Goal: Task Accomplishment & Management: Use online tool/utility

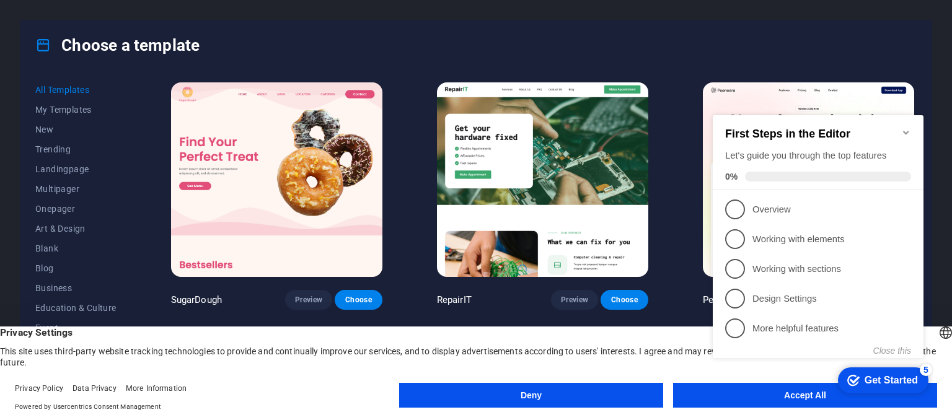
click at [895, 343] on div "First Steps in the Editor Let's guide you through the top features 0% 1 Overvie…" at bounding box center [818, 235] width 211 height 241
click at [894, 354] on button "Close this" at bounding box center [892, 351] width 38 height 10
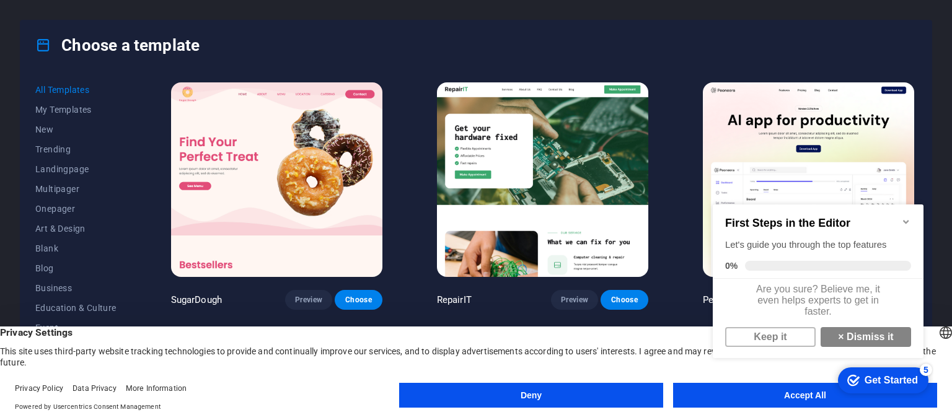
click at [803, 399] on appcues-checklist "Contextual help checklist present on screen" at bounding box center [821, 295] width 226 height 214
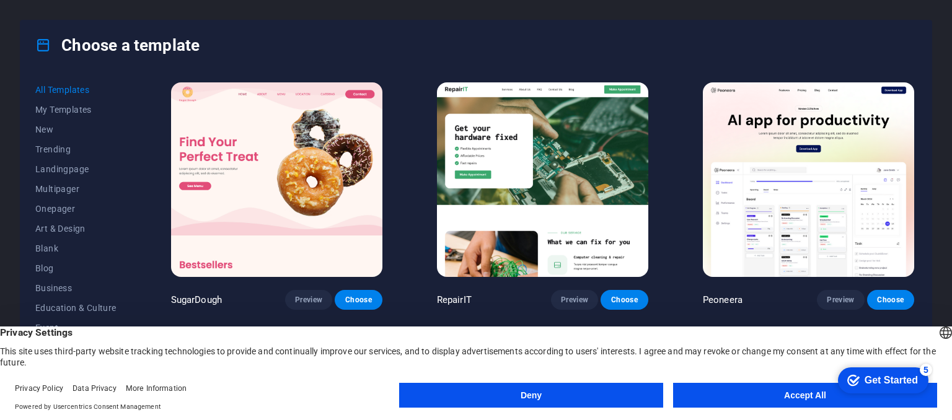
click at [796, 391] on button "Accept All" at bounding box center [805, 395] width 264 height 25
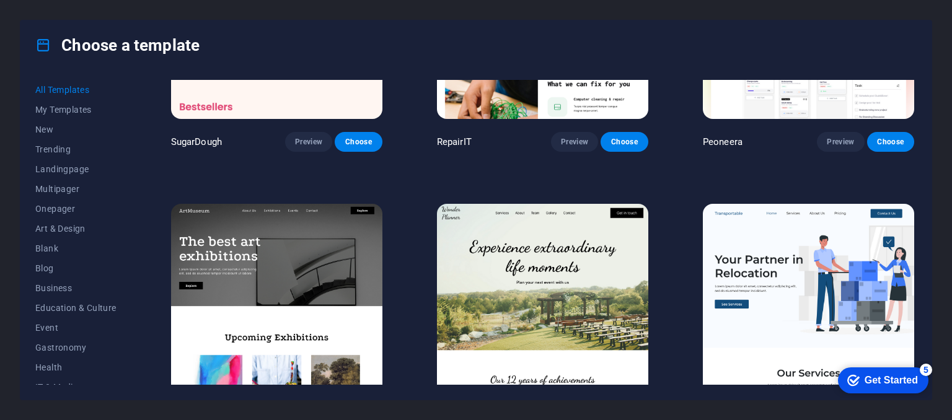
scroll to position [185, 0]
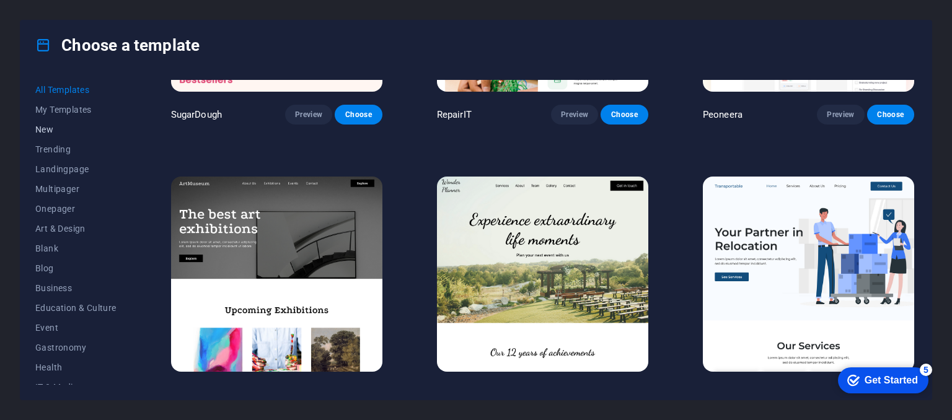
click at [48, 126] on span "New" at bounding box center [75, 130] width 81 height 10
click at [562, 282] on img at bounding box center [542, 274] width 211 height 195
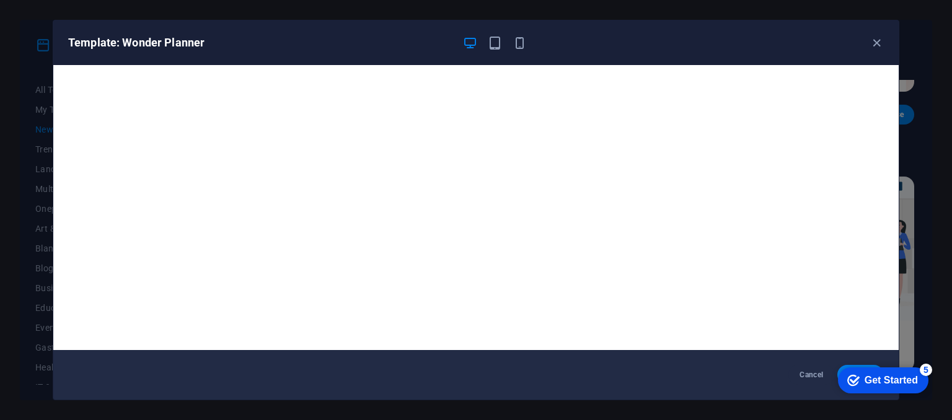
drag, startPoint x: 653, startPoint y: 33, endPoint x: 543, endPoint y: 26, distance: 110.6
click at [543, 26] on div "Template: Wonder Planner" at bounding box center [476, 42] width 846 height 45
click at [876, 377] on div "Get Started" at bounding box center [891, 380] width 53 height 11
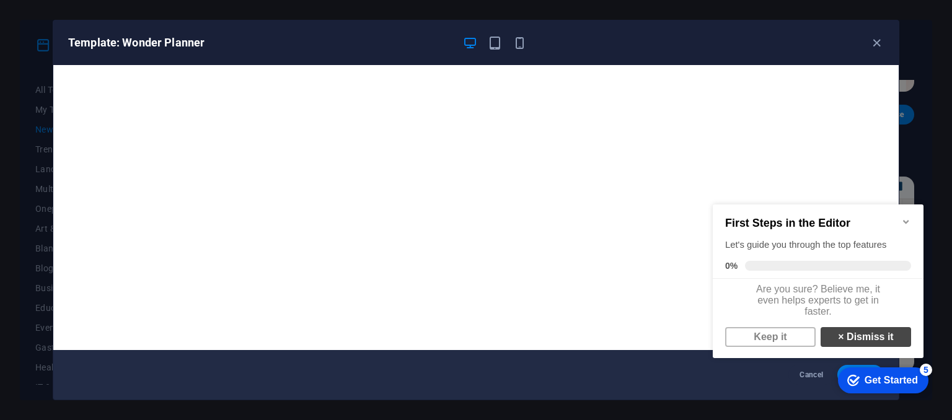
click at [866, 342] on link "× Dismiss it" at bounding box center [866, 337] width 91 height 20
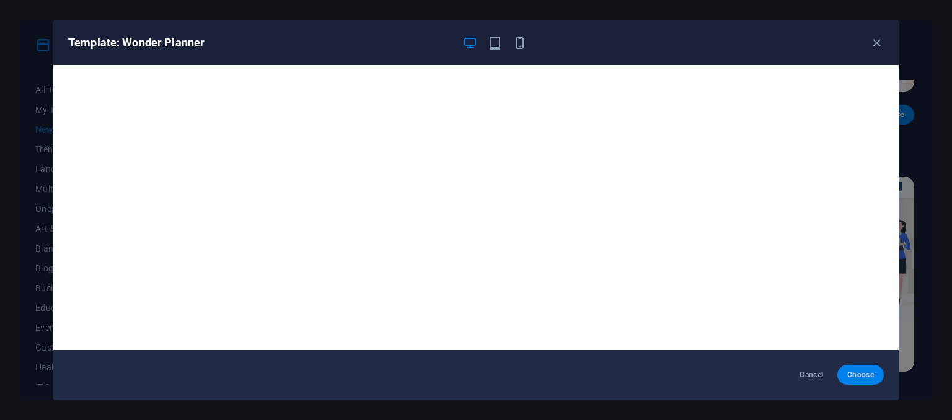
click at [865, 370] on span "Choose" at bounding box center [860, 375] width 27 height 10
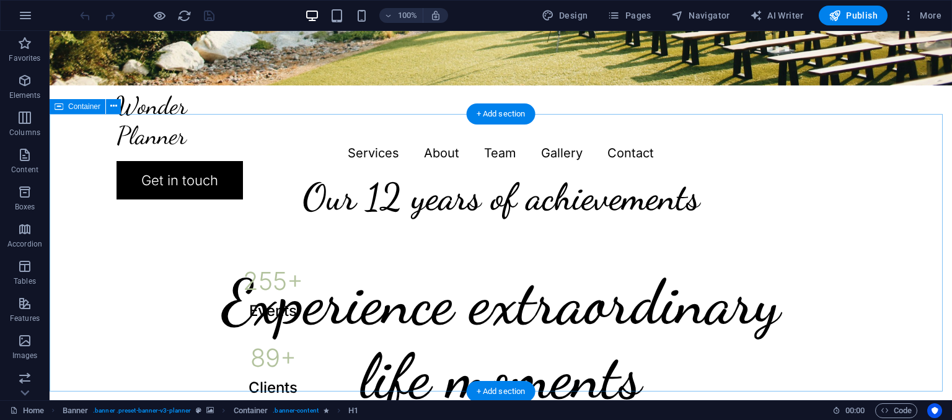
scroll to position [503, 0]
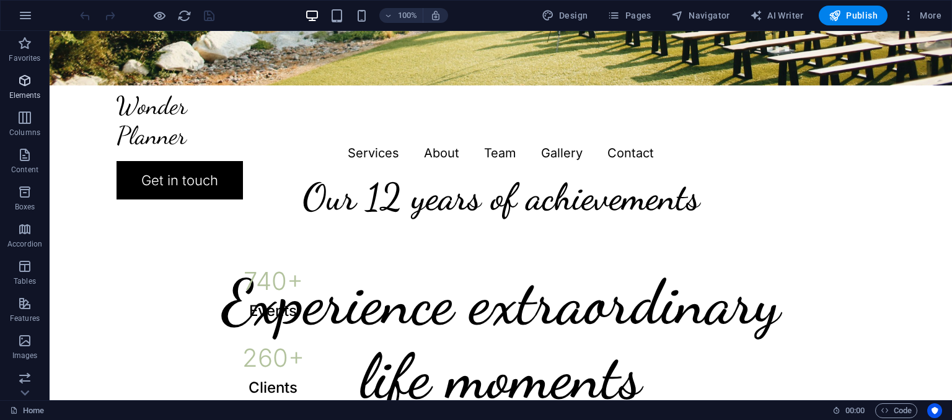
click at [24, 82] on icon "button" at bounding box center [24, 80] width 15 height 15
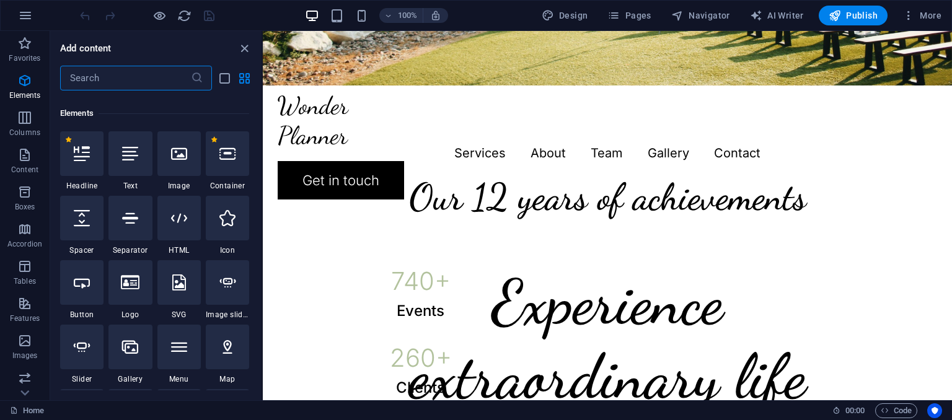
scroll to position [131, 0]
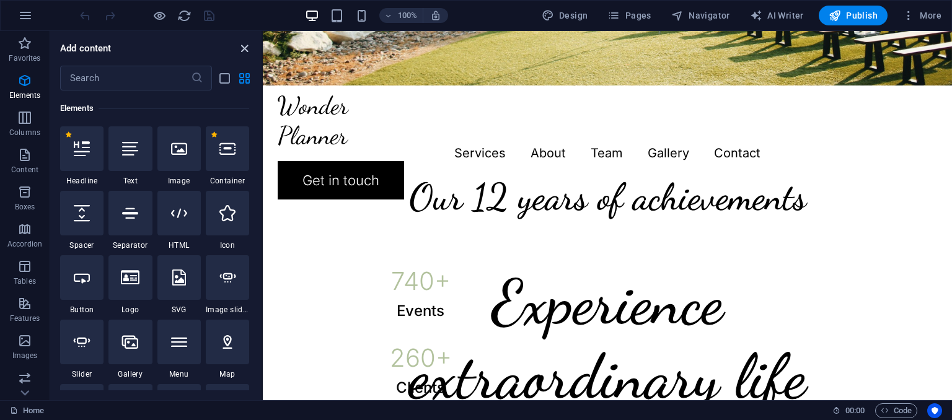
click at [244, 43] on icon "close panel" at bounding box center [244, 49] width 14 height 14
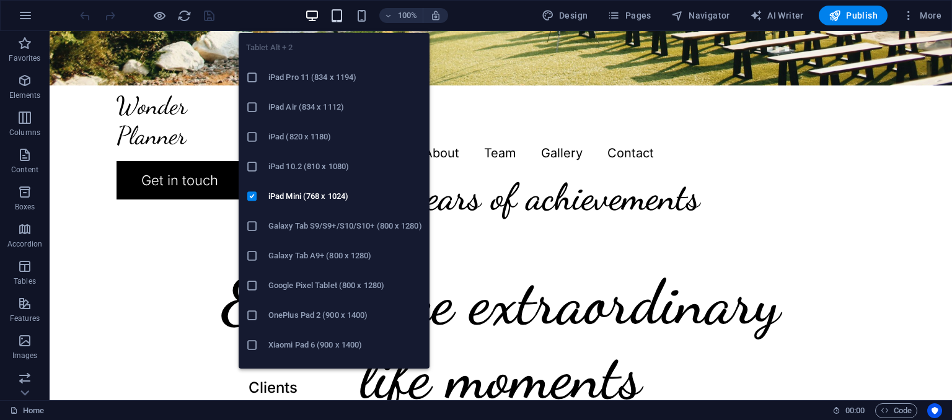
click at [334, 14] on icon "button" at bounding box center [337, 16] width 14 height 14
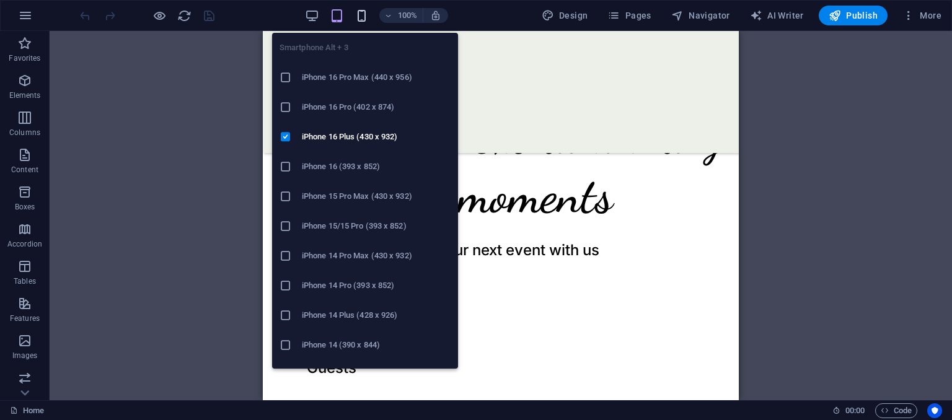
click at [361, 16] on icon "button" at bounding box center [362, 16] width 14 height 14
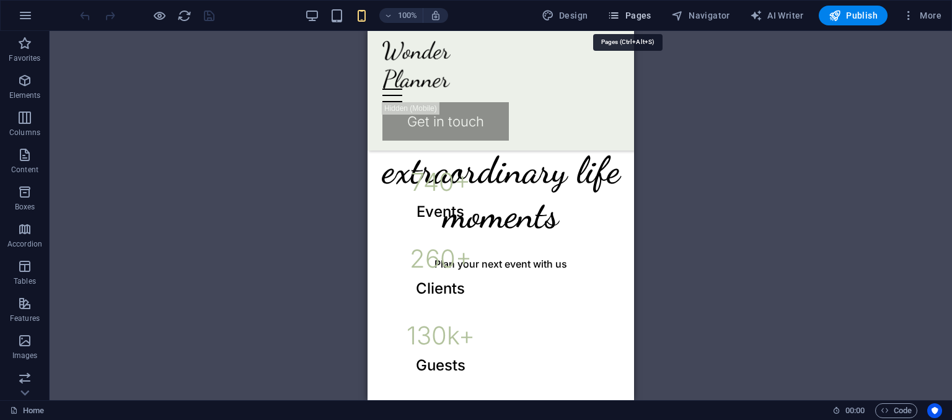
click at [635, 8] on button "Pages" at bounding box center [629, 16] width 53 height 20
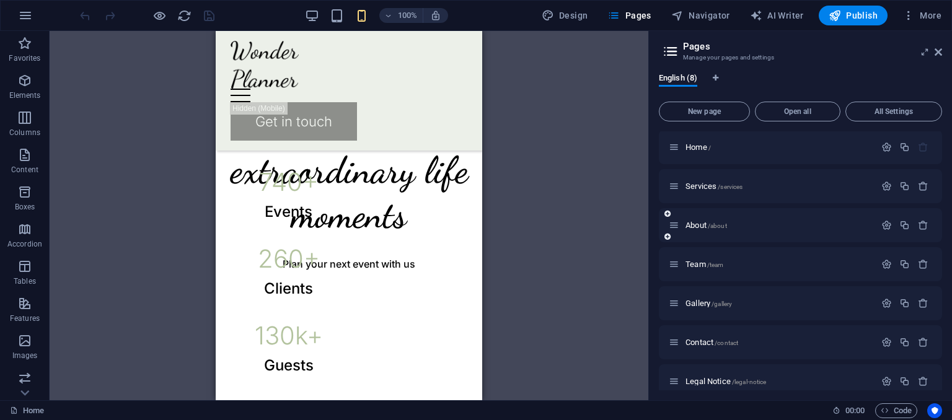
scroll to position [0, 0]
click at [702, 376] on div "Legal Notice /legal-notice" at bounding box center [772, 383] width 206 height 14
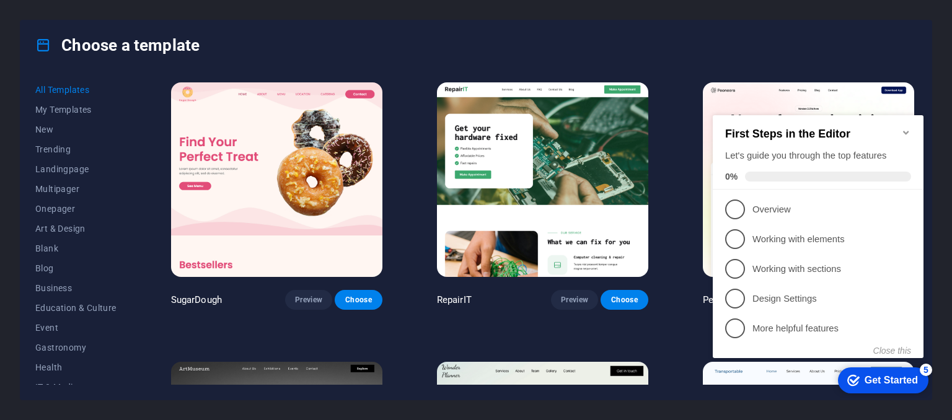
click at [521, 161] on img at bounding box center [542, 179] width 211 height 195
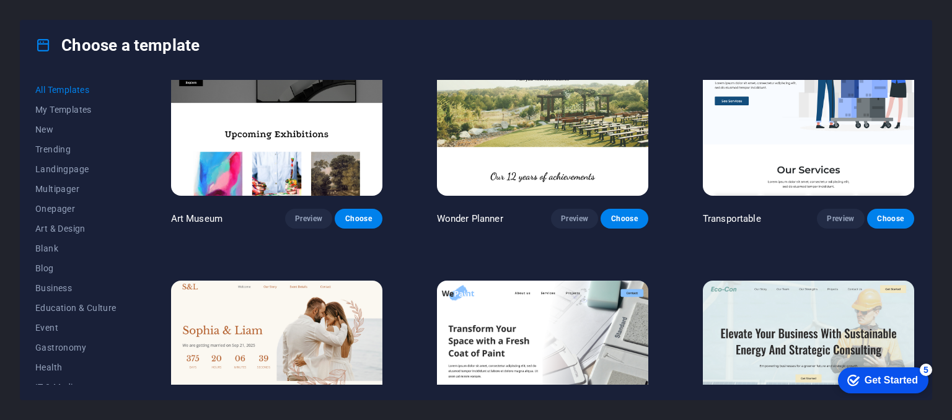
scroll to position [350, 0]
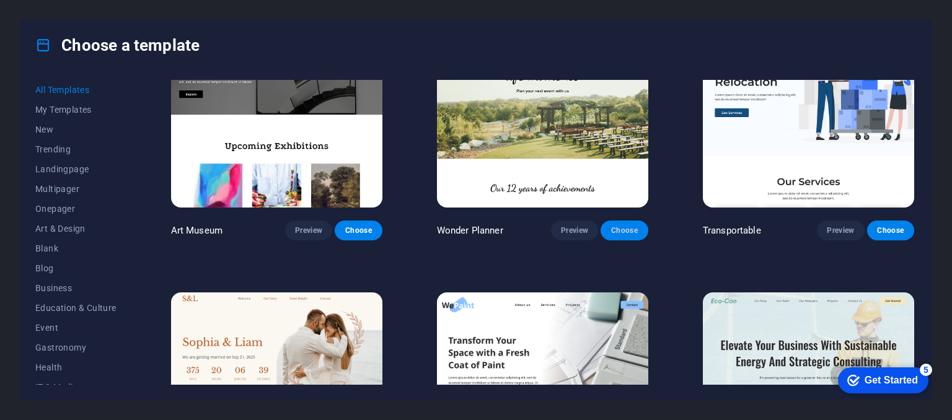
click at [625, 226] on span "Choose" at bounding box center [624, 231] width 27 height 10
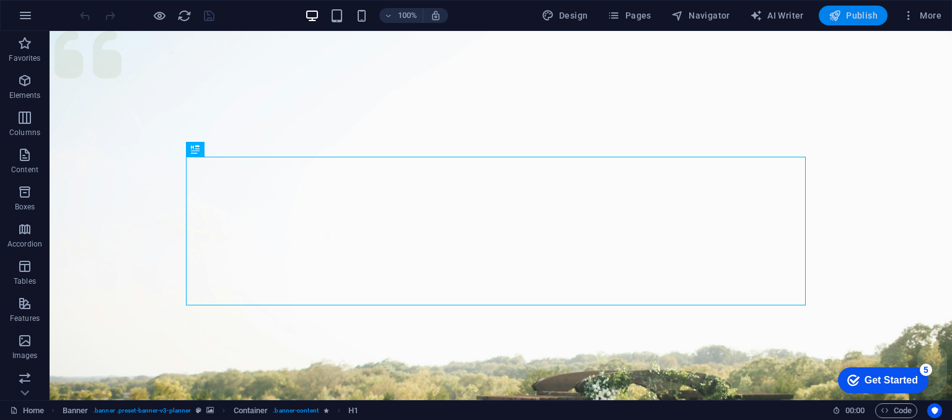
click at [863, 13] on span "Publish" at bounding box center [853, 15] width 49 height 12
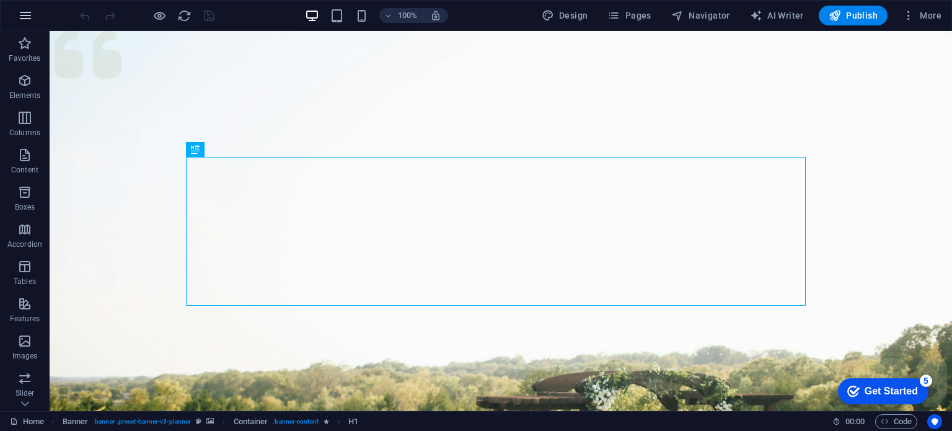
click at [22, 6] on button "button" at bounding box center [26, 16] width 30 height 30
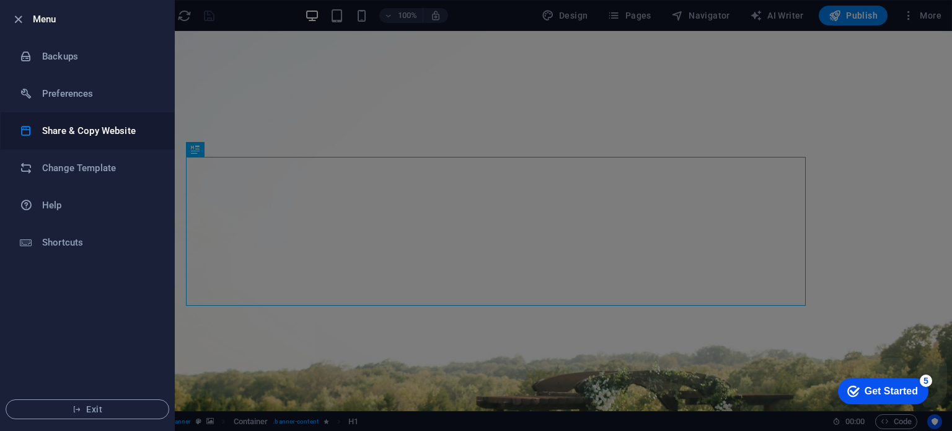
click at [82, 131] on h6 "Share & Copy Website" at bounding box center [99, 130] width 115 height 15
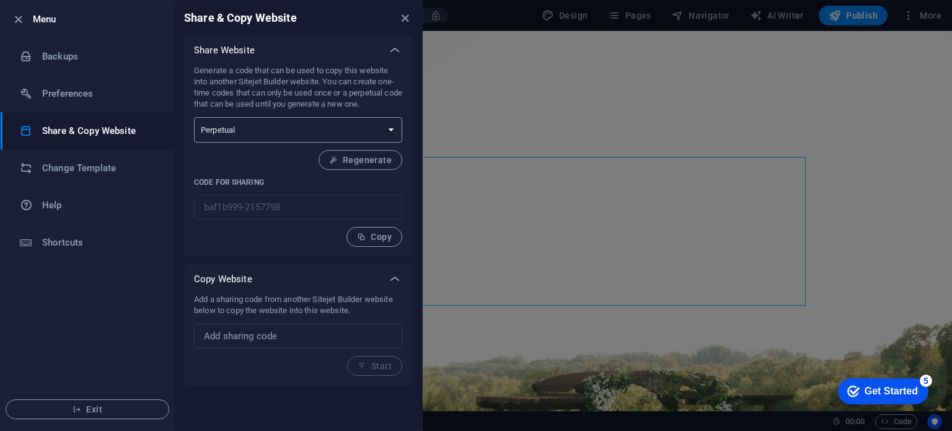
click at [278, 126] on select "One-time Perpetual" at bounding box center [298, 129] width 208 height 25
click at [194, 117] on select "One-time Perpetual" at bounding box center [298, 129] width 208 height 25
click at [368, 234] on span "Copy" at bounding box center [374, 237] width 35 height 10
click at [244, 337] on input "text" at bounding box center [298, 336] width 208 height 25
click at [404, 15] on icon "close" at bounding box center [405, 18] width 14 height 14
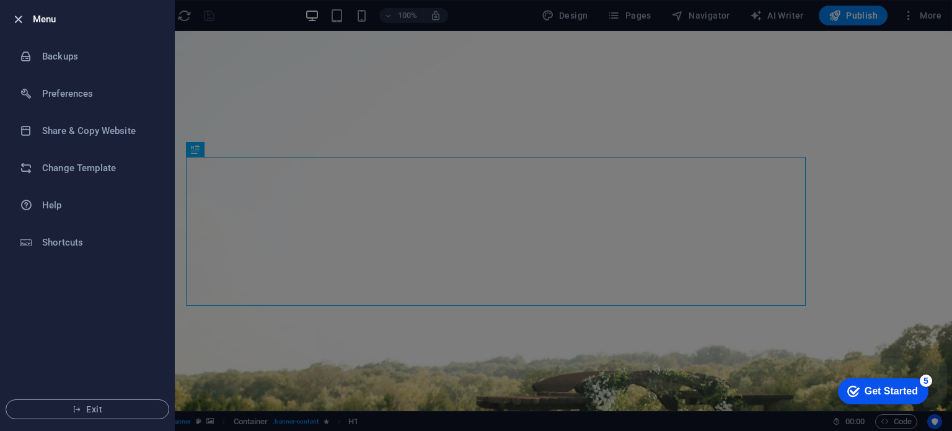
click at [19, 19] on icon "button" at bounding box center [18, 19] width 14 height 14
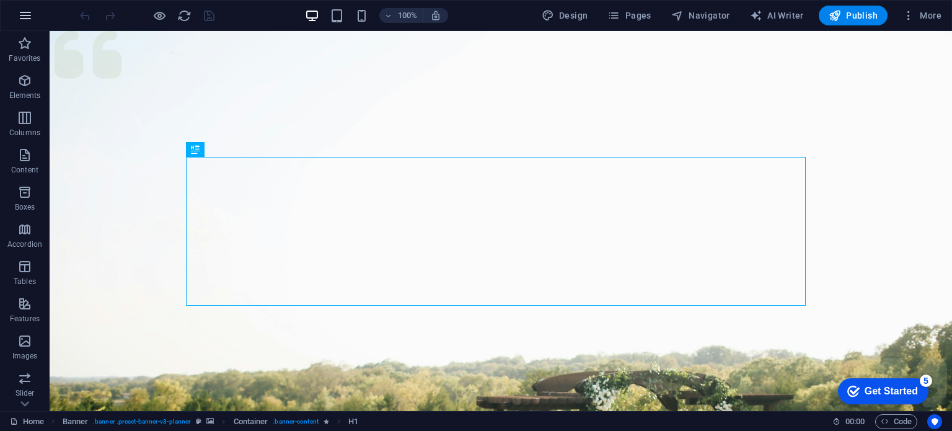
click at [26, 13] on icon "button" at bounding box center [25, 15] width 15 height 15
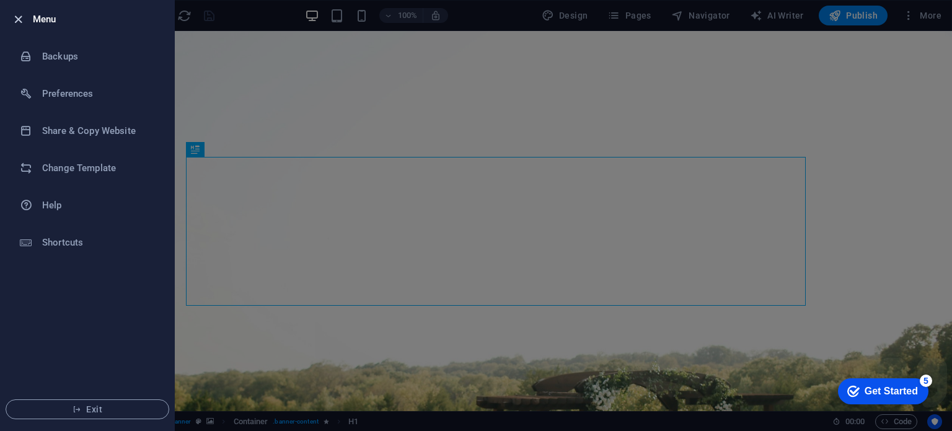
click at [14, 13] on icon "button" at bounding box center [18, 19] width 14 height 14
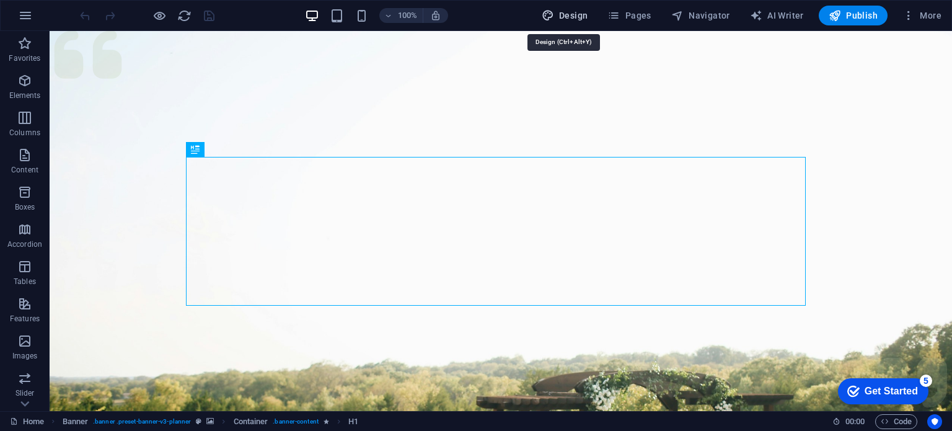
click at [562, 13] on span "Design" at bounding box center [565, 15] width 46 height 12
select select "px"
select select "300"
select select "px"
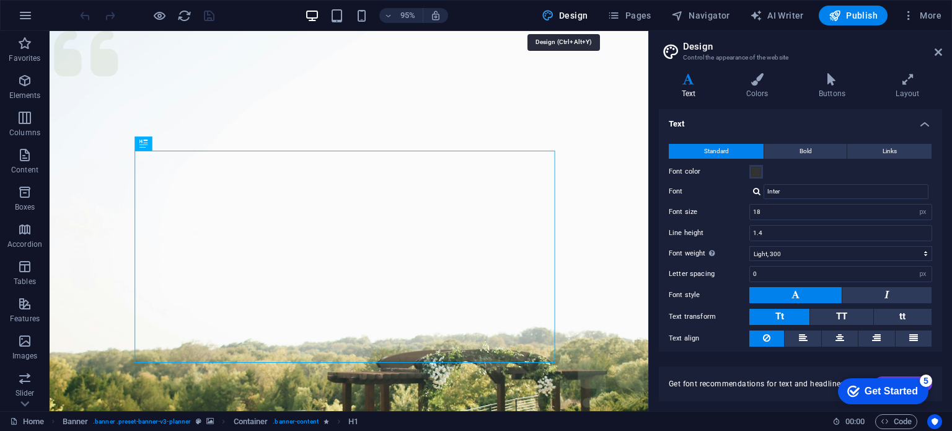
click at [562, 13] on span "Design" at bounding box center [565, 15] width 46 height 12
click at [21, 12] on icon "button" at bounding box center [25, 15] width 15 height 15
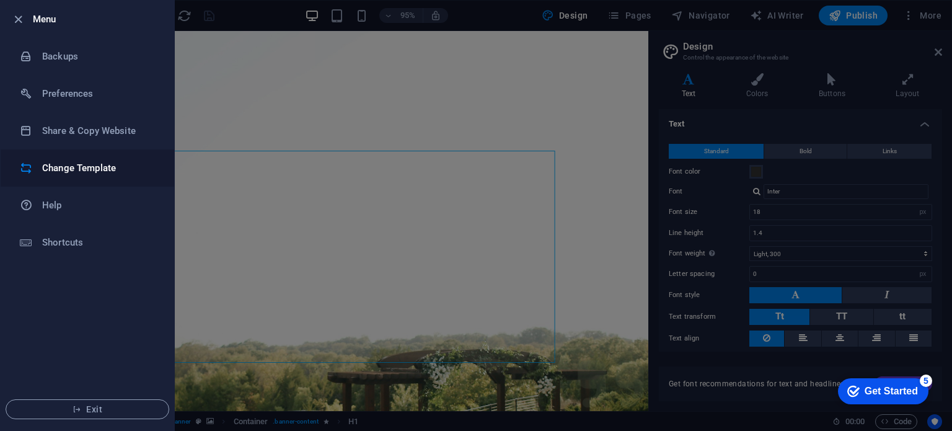
click at [70, 164] on h6 "Change Template" at bounding box center [99, 168] width 115 height 15
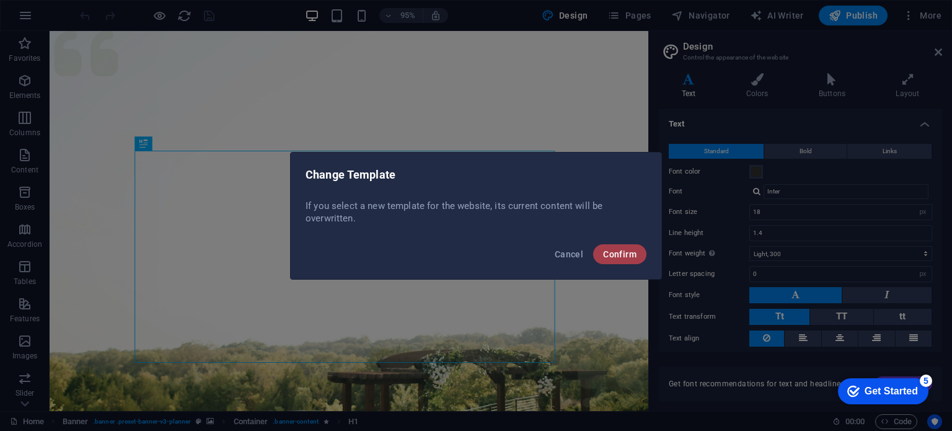
click at [622, 254] on span "Confirm" at bounding box center [619, 254] width 33 height 10
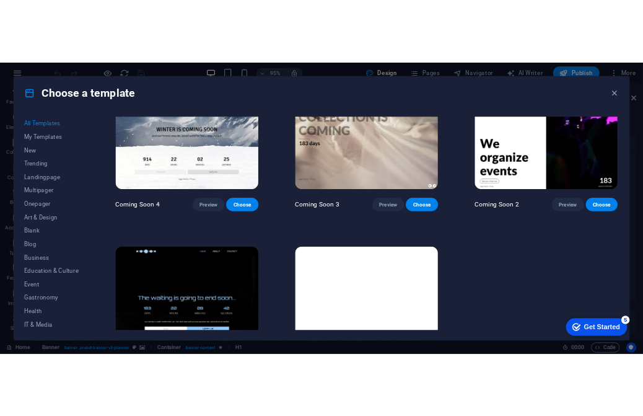
scroll to position [14929, 0]
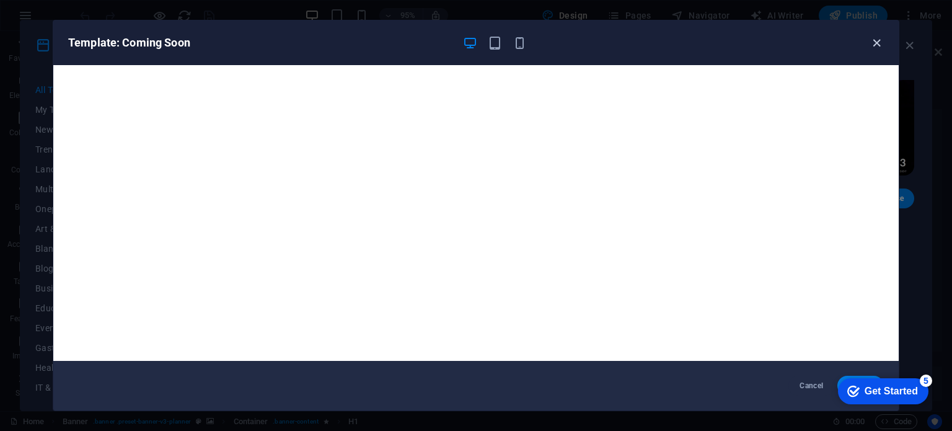
click at [875, 40] on icon "button" at bounding box center [877, 43] width 14 height 14
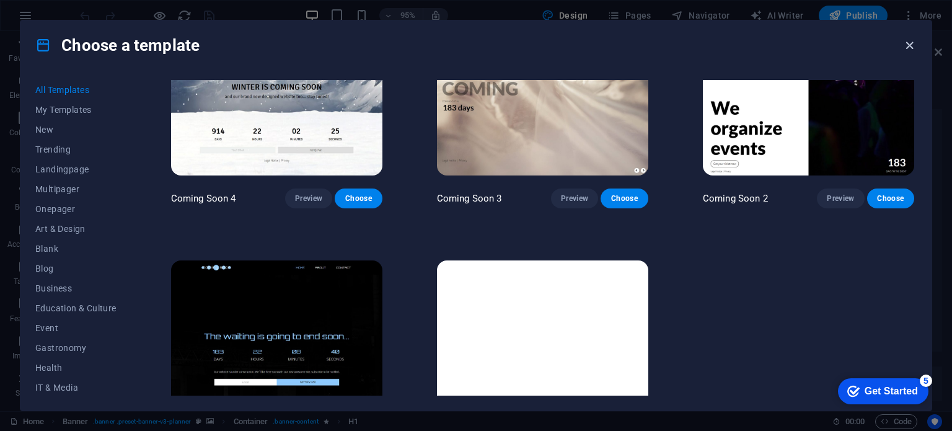
click at [903, 39] on icon "button" at bounding box center [910, 45] width 14 height 14
